Goal: Transaction & Acquisition: Purchase product/service

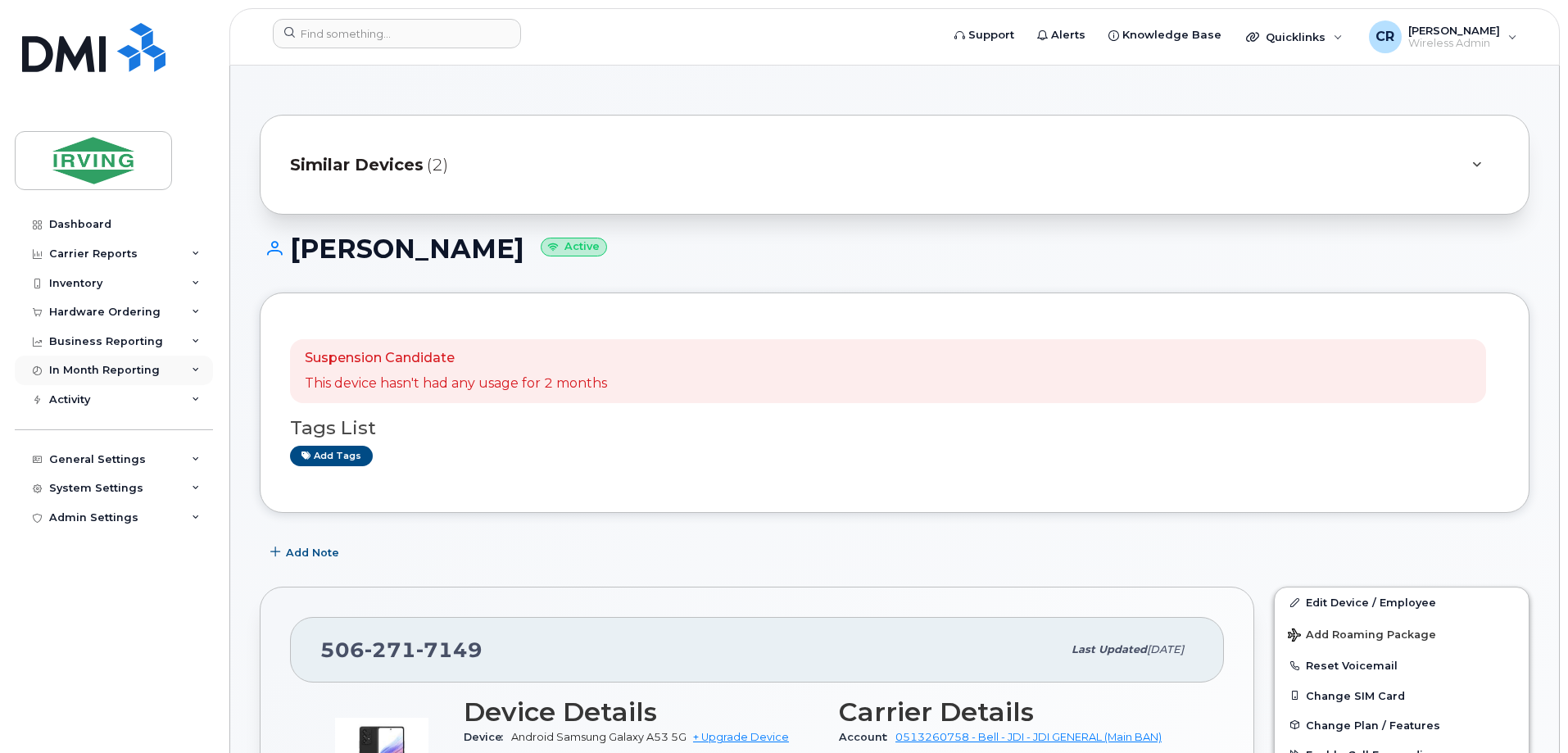
scroll to position [491, 0]
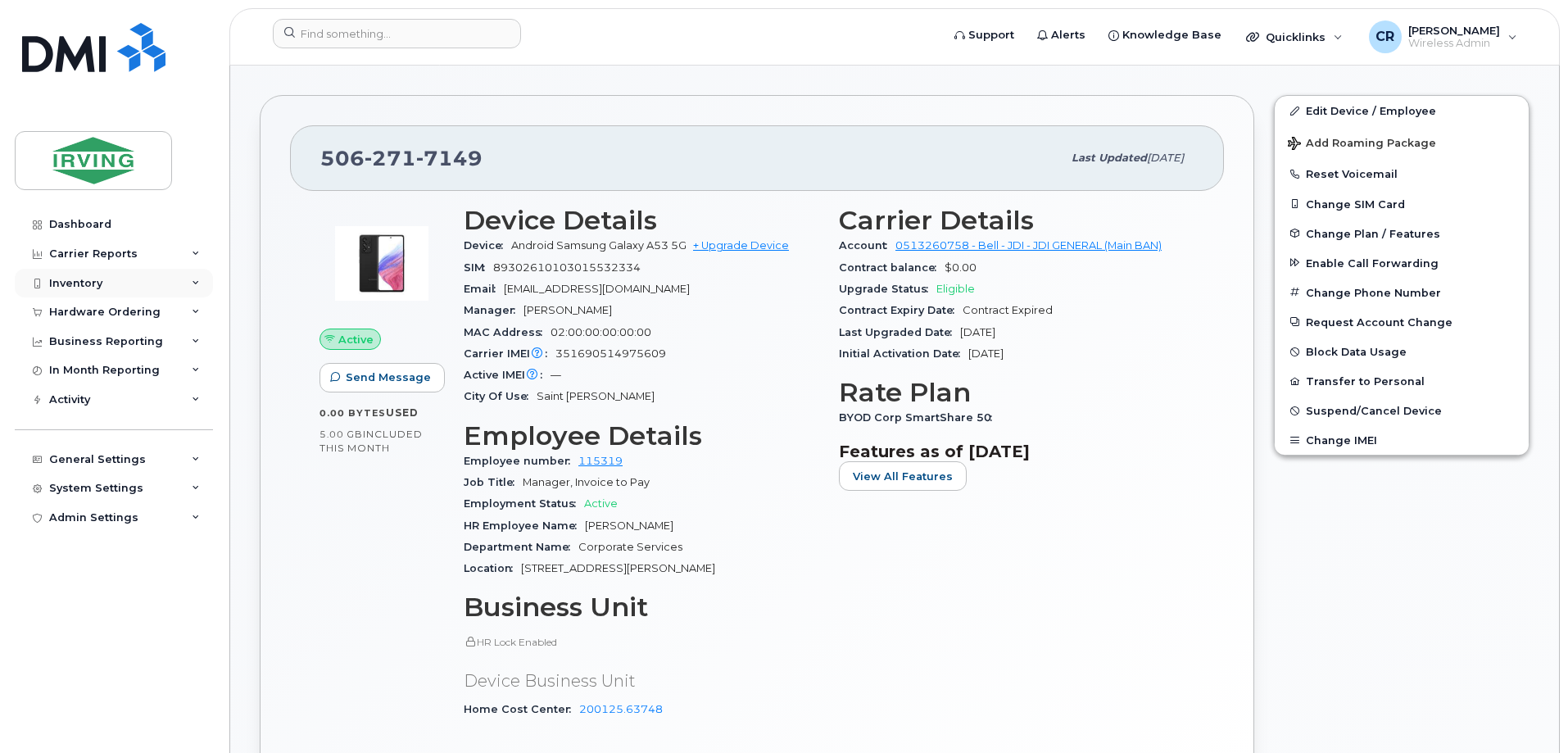
click at [79, 280] on div "Inventory" at bounding box center [76, 284] width 54 height 13
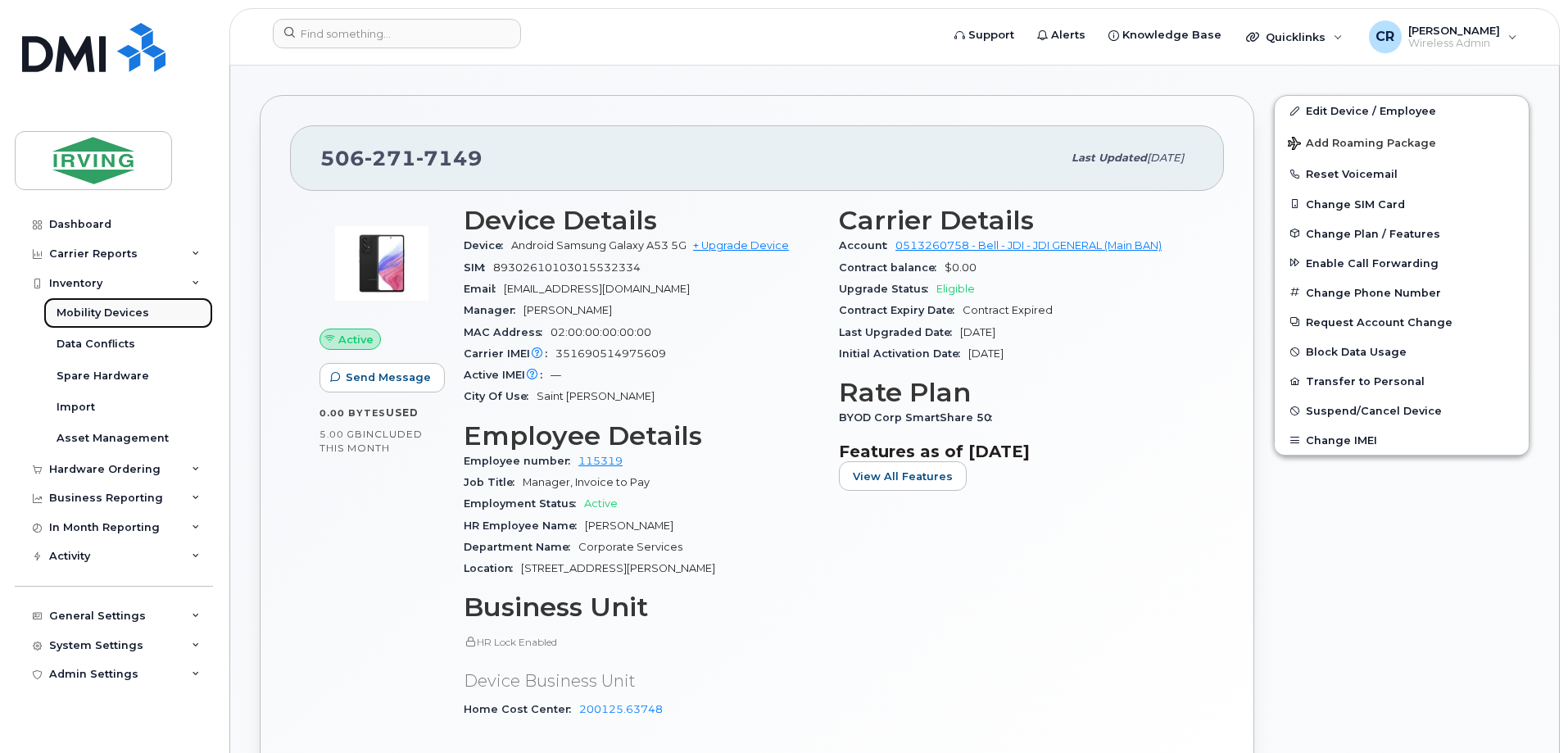
click at [80, 308] on div "Mobility Devices" at bounding box center [102, 312] width 93 height 14
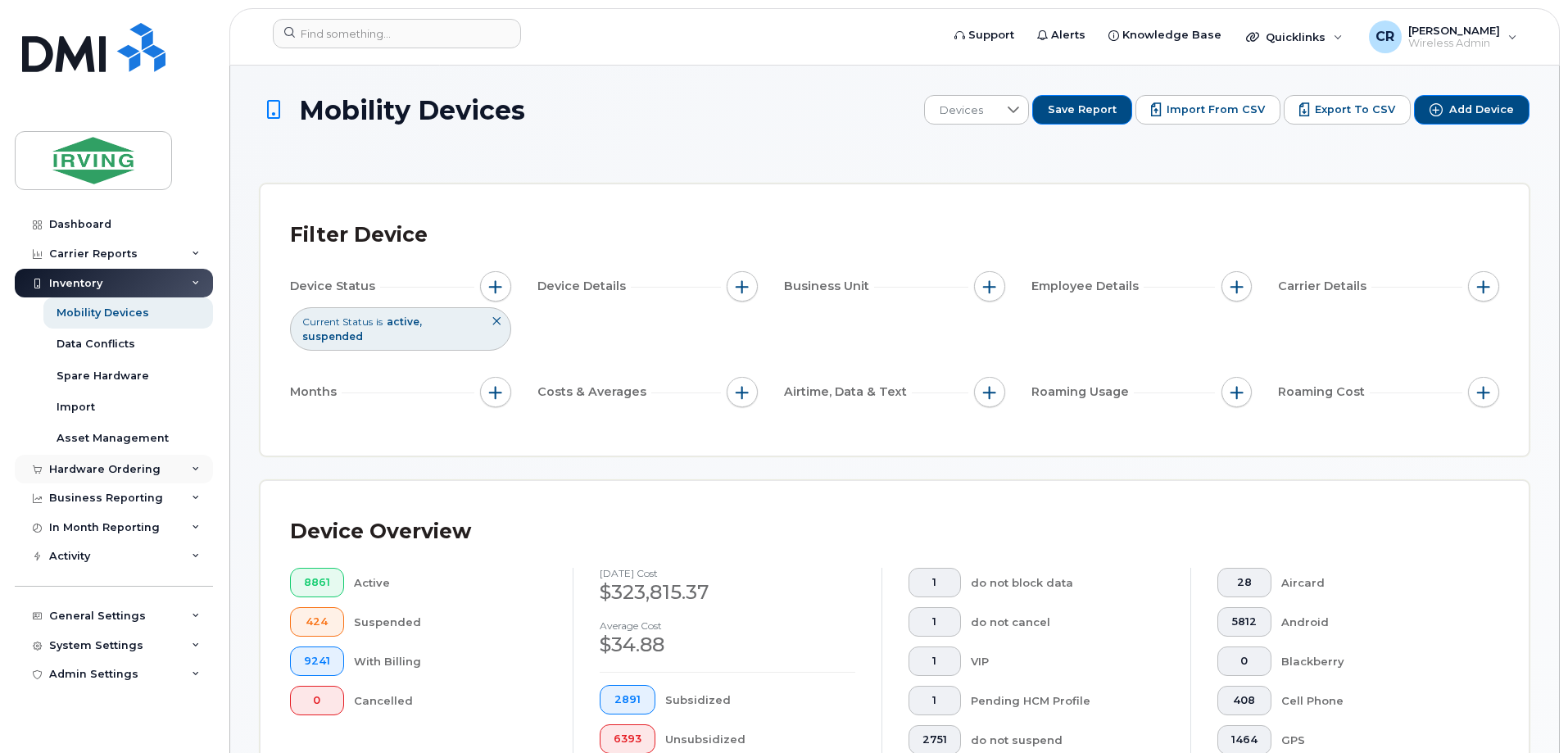
click at [52, 464] on div "Hardware Ordering" at bounding box center [104, 469] width 111 height 13
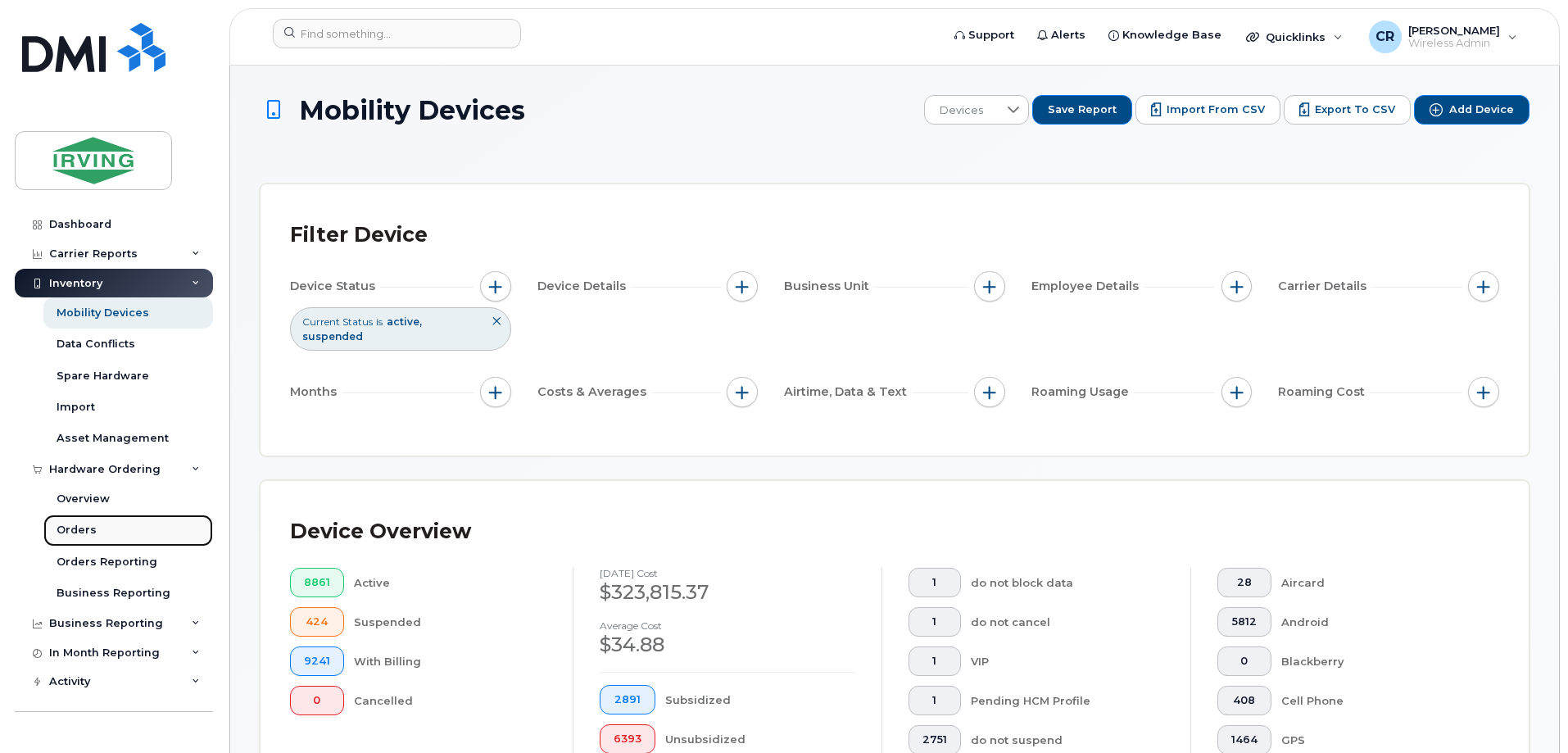
click at [78, 531] on div "Orders" at bounding box center [77, 530] width 40 height 14
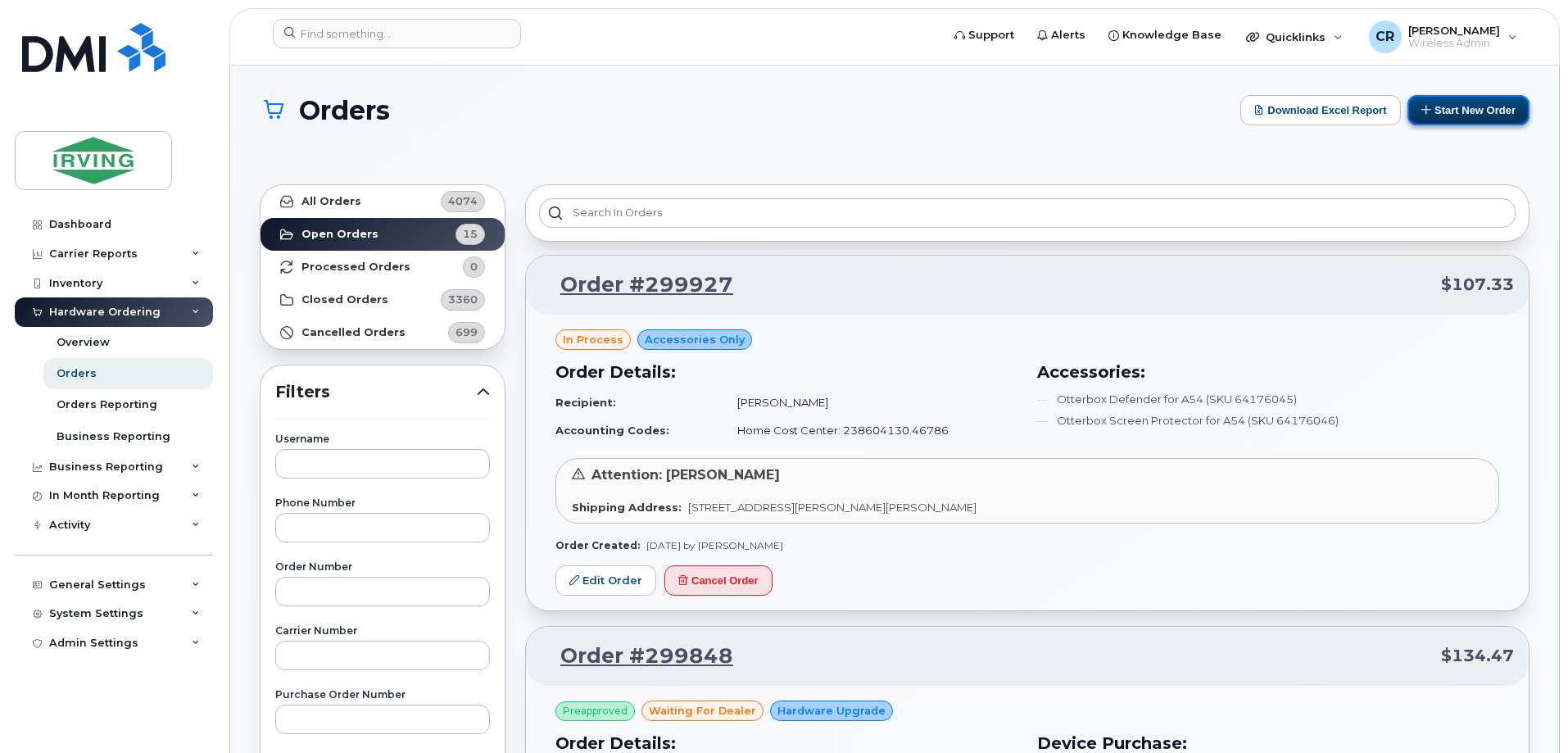
click at [1449, 108] on button "Start New Order" at bounding box center [1467, 110] width 122 height 31
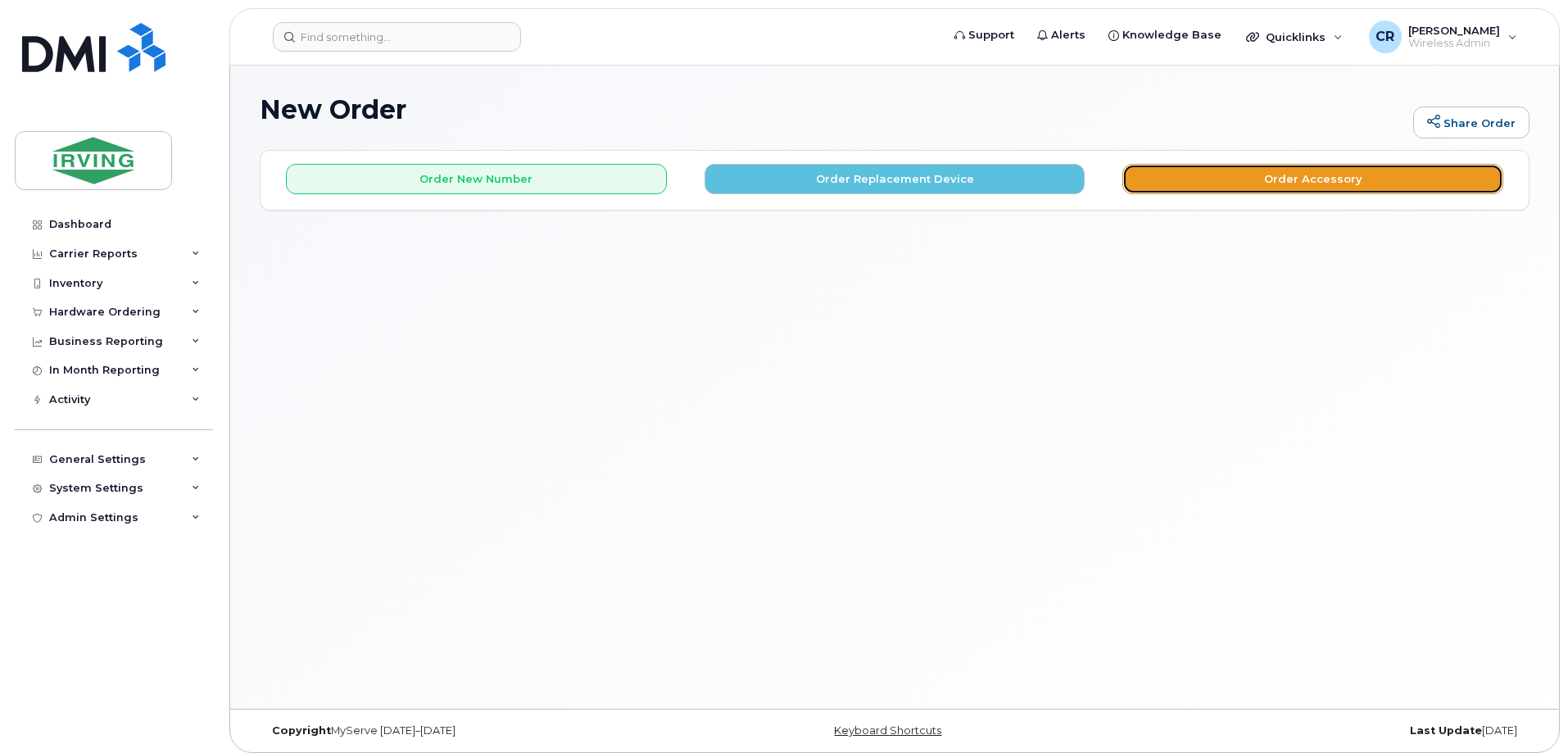
click at [1191, 186] on button "Order Accessory" at bounding box center [1312, 179] width 381 height 31
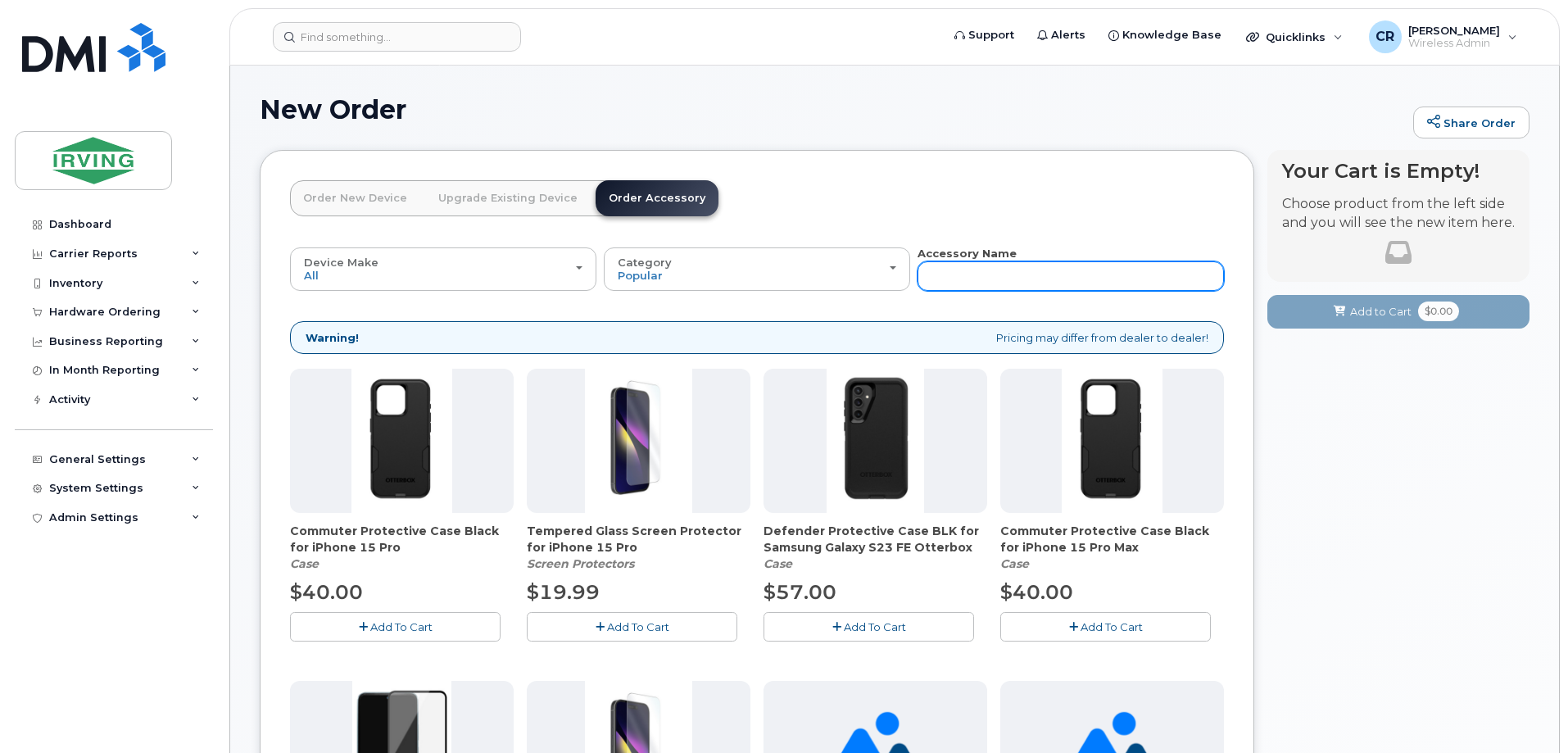
click at [1024, 280] on input "text" at bounding box center [1071, 276] width 307 height 30
type input "wall"
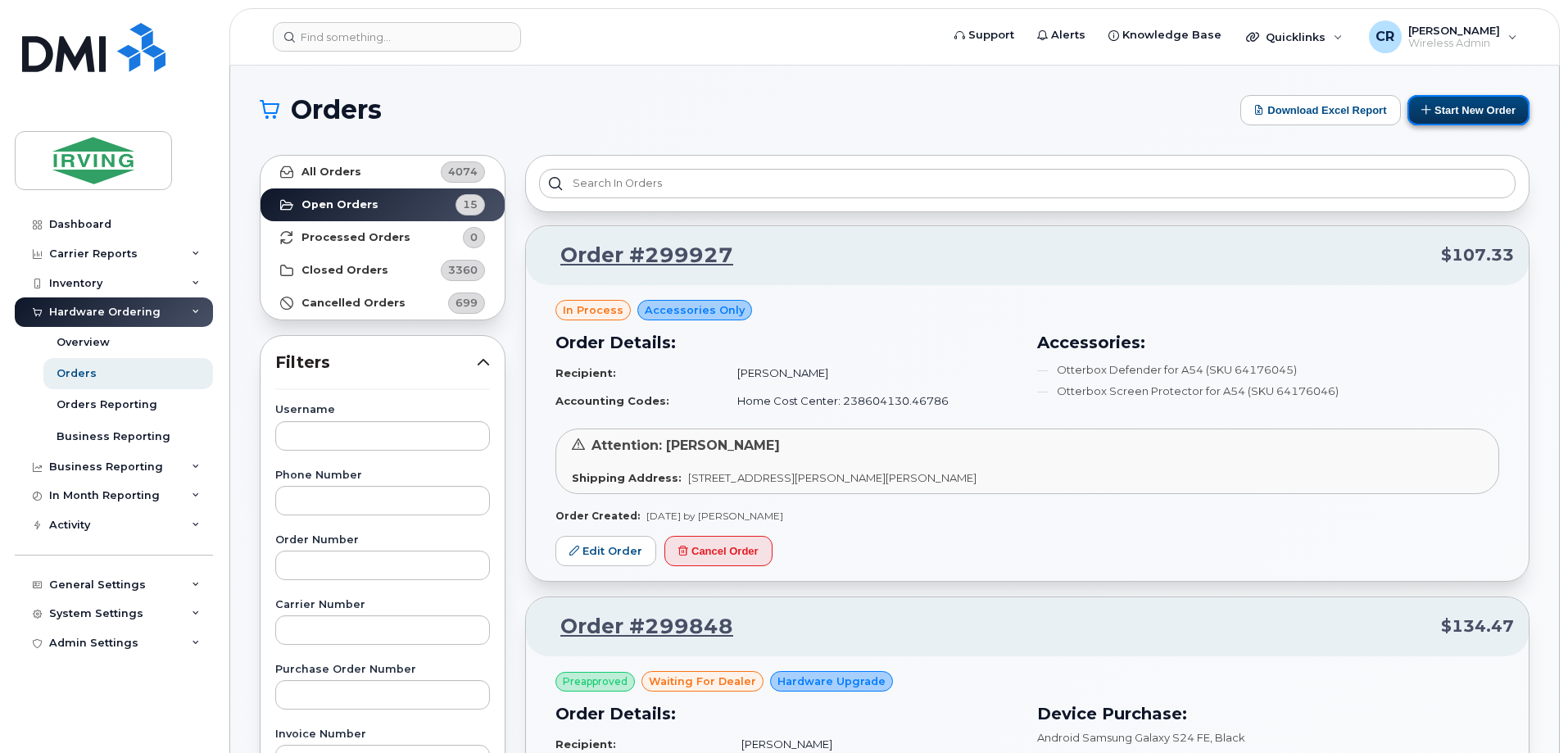
click at [1455, 111] on button "Start New Order" at bounding box center [1467, 110] width 122 height 31
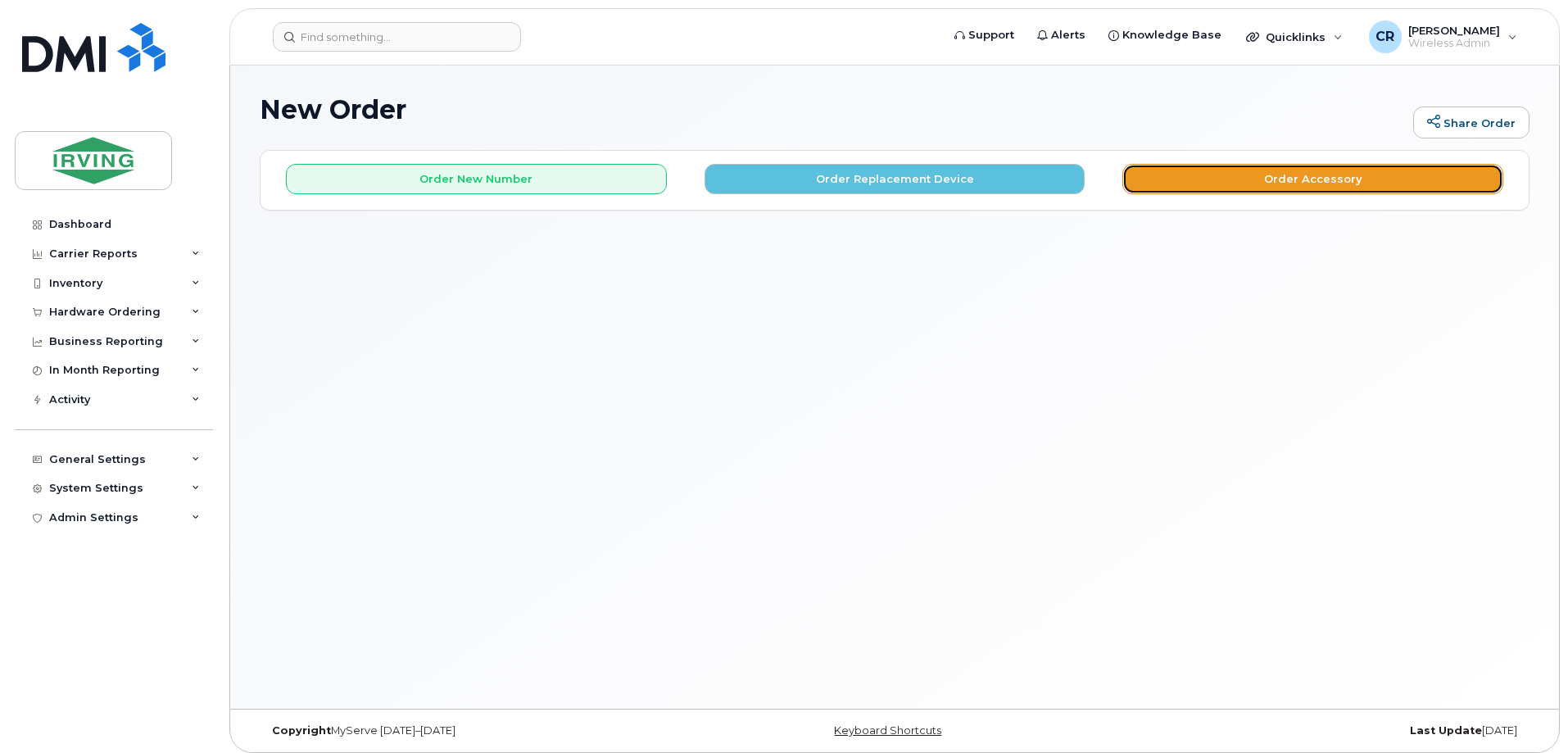
click at [1243, 182] on button "Order Accessory" at bounding box center [1312, 179] width 381 height 31
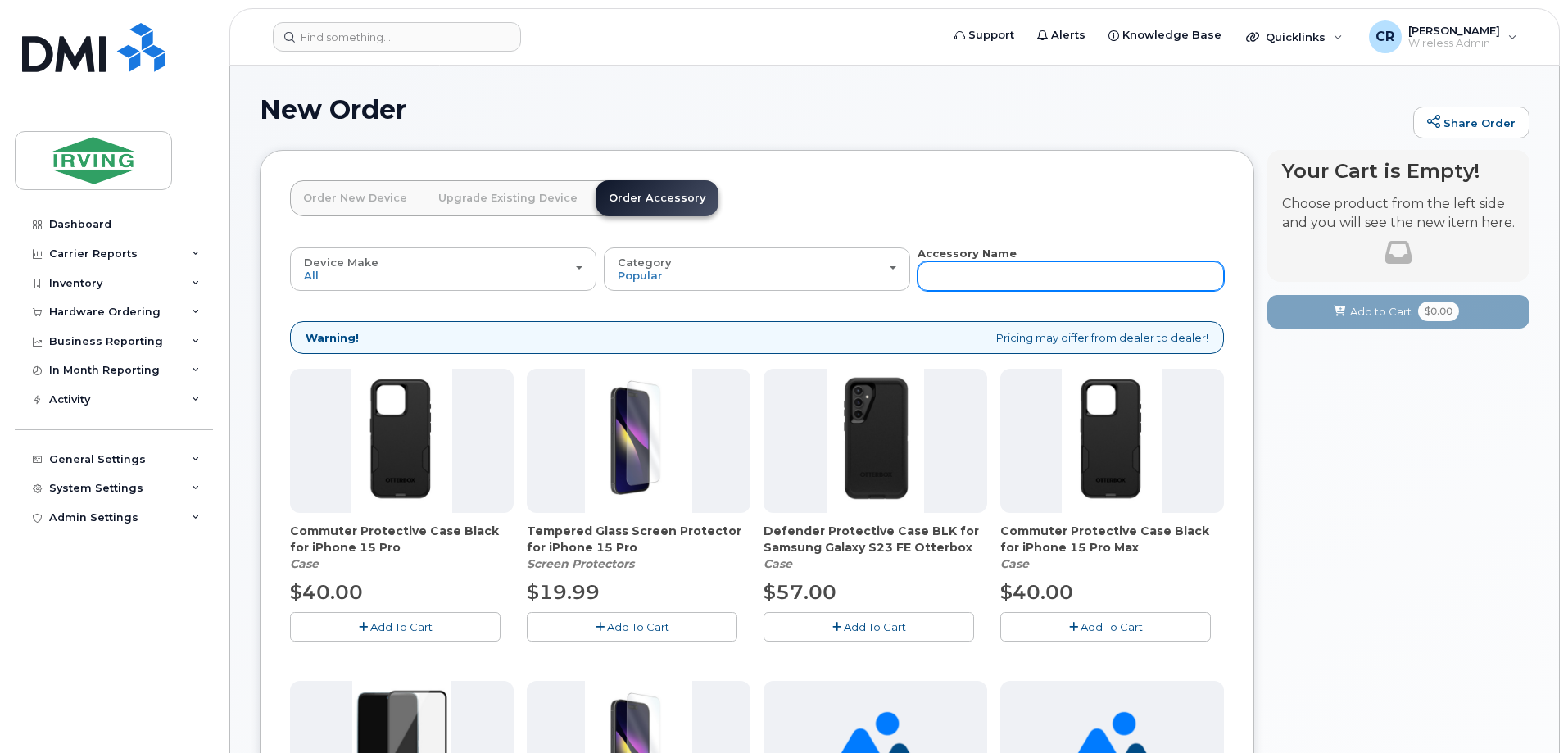
click at [990, 281] on input "text" at bounding box center [1071, 276] width 307 height 30
type input "sim"
